Goal: Transaction & Acquisition: Subscribe to service/newsletter

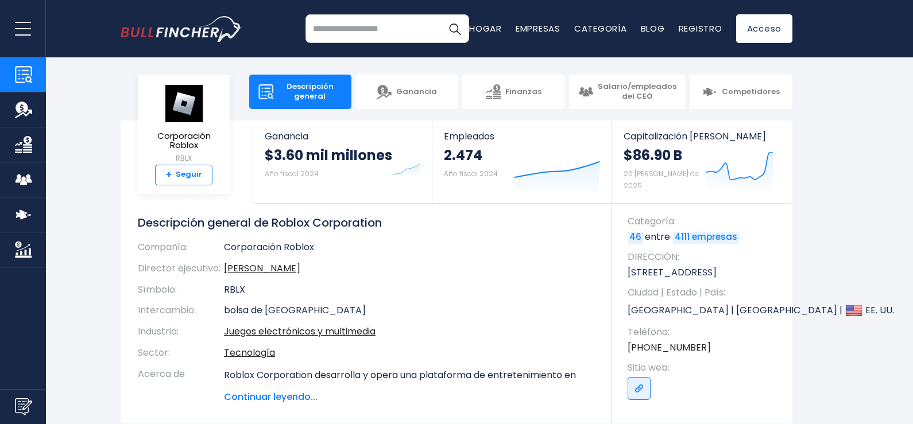
click at [194, 166] on link "+ Seguir" at bounding box center [183, 175] width 57 height 21
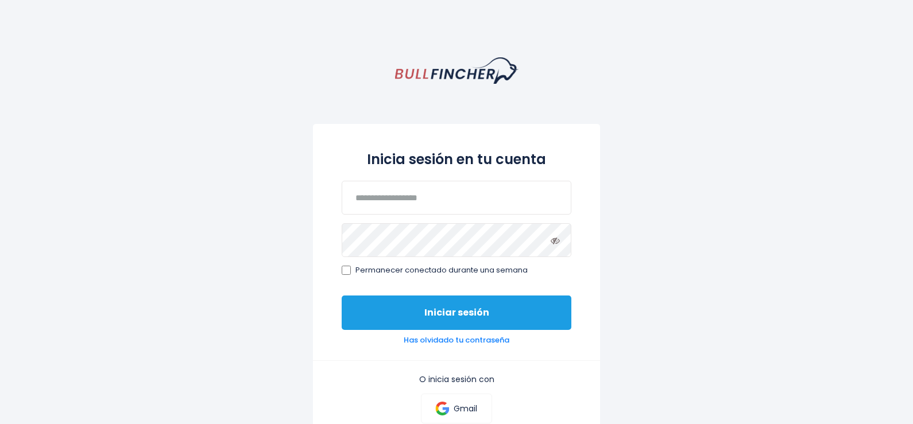
click at [475, 320] on button "Iniciar sesión" at bounding box center [457, 313] width 230 height 34
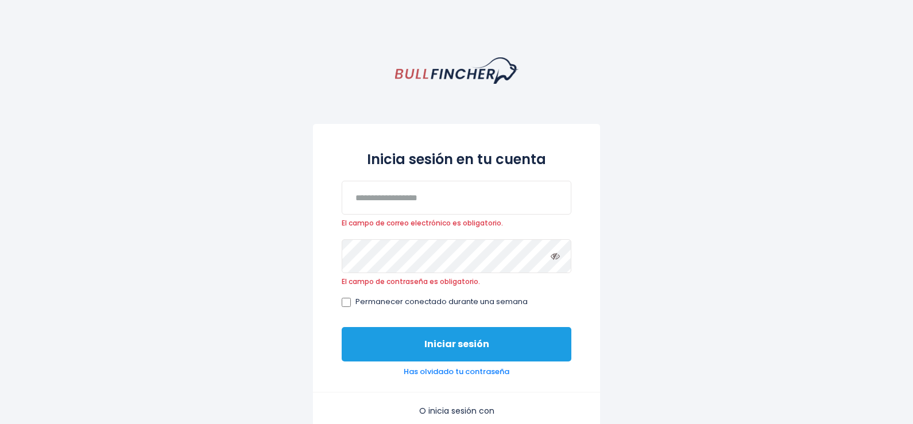
click at [469, 340] on font "Iniciar sesión" at bounding box center [456, 344] width 65 height 13
